Goal: Entertainment & Leisure: Consume media (video, audio)

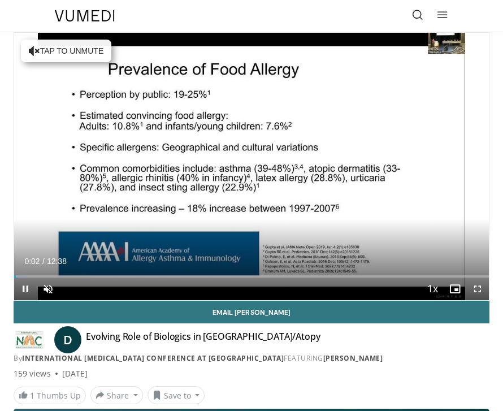
click at [42, 296] on span "Video Player" at bounding box center [48, 289] width 23 height 23
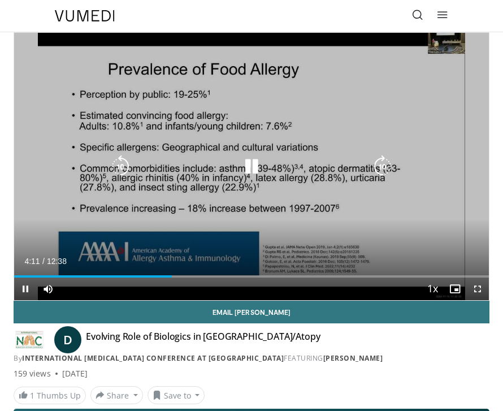
click at [23, 295] on span "Video Player" at bounding box center [25, 289] width 23 height 23
click at [68, 287] on div "Mute" at bounding box center [53, 289] width 32 height 23
click at [63, 276] on div "Progress Bar" at bounding box center [38, 277] width 49 height 2
click at [86, 277] on div "Progress Bar" at bounding box center [126, 277] width 224 height 2
click at [113, 277] on div "Progress Bar" at bounding box center [159, 277] width 231 height 2
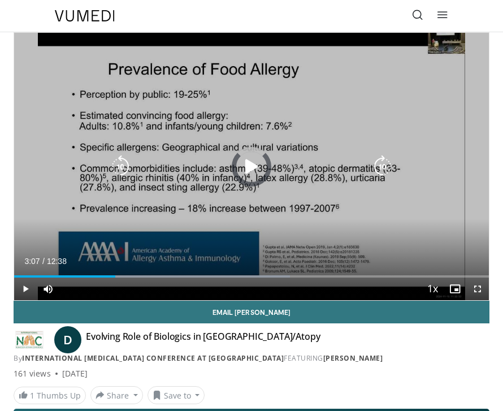
click at [132, 277] on div "Progress Bar" at bounding box center [178, 277] width 222 height 2
click at [154, 276] on div "Progress Bar" at bounding box center [211, 277] width 234 height 2
click at [188, 277] on div "Progress Bar" at bounding box center [101, 277] width 174 height 2
